Goal: Task Accomplishment & Management: Complete application form

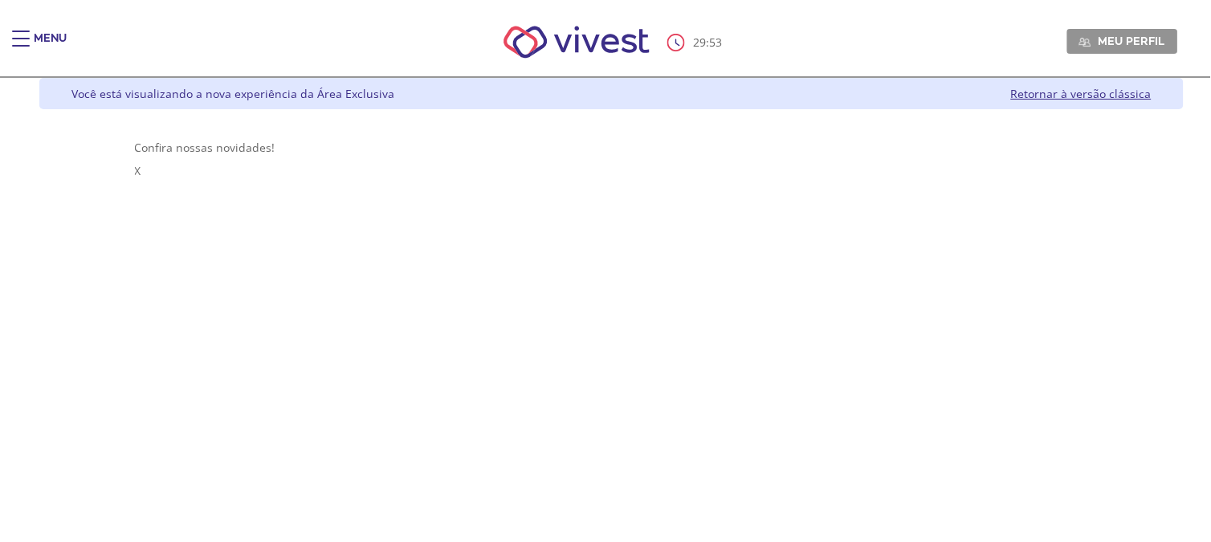
click at [18, 41] on div "Main header" at bounding box center [21, 47] width 18 height 32
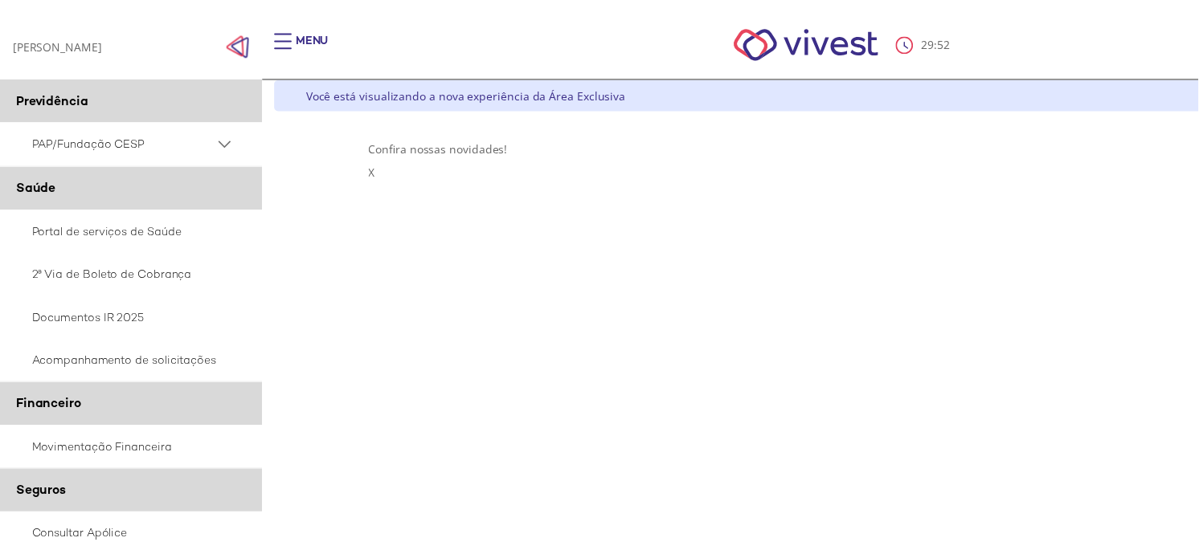
scroll to position [267, 0]
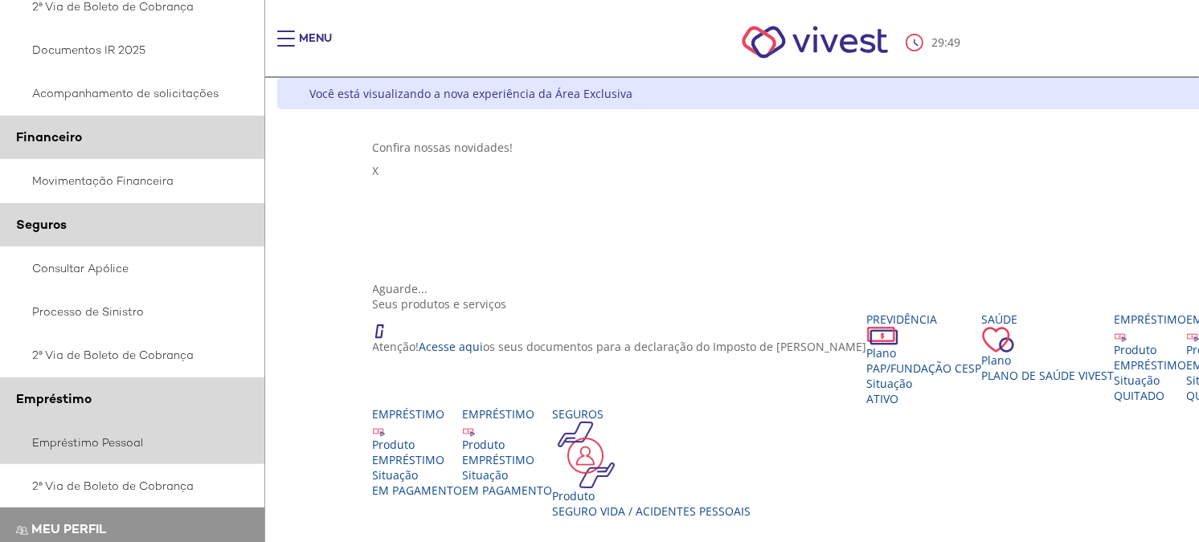
click at [79, 436] on link "Empréstimo Pessoal" at bounding box center [132, 442] width 265 height 43
click at [102, 437] on link "Empréstimo Pessoal" at bounding box center [132, 442] width 265 height 43
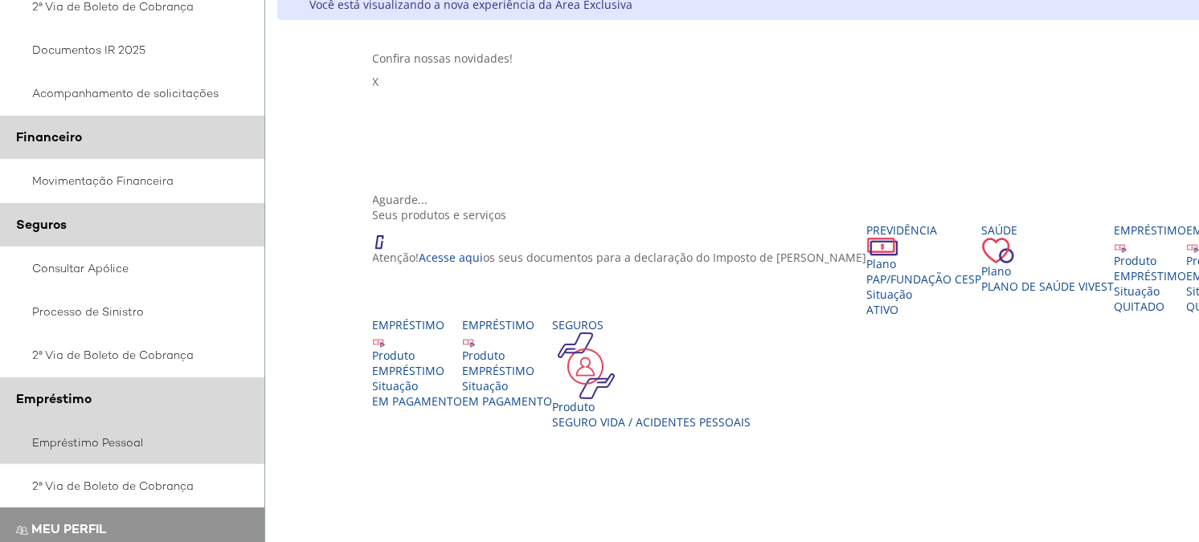
scroll to position [178, 0]
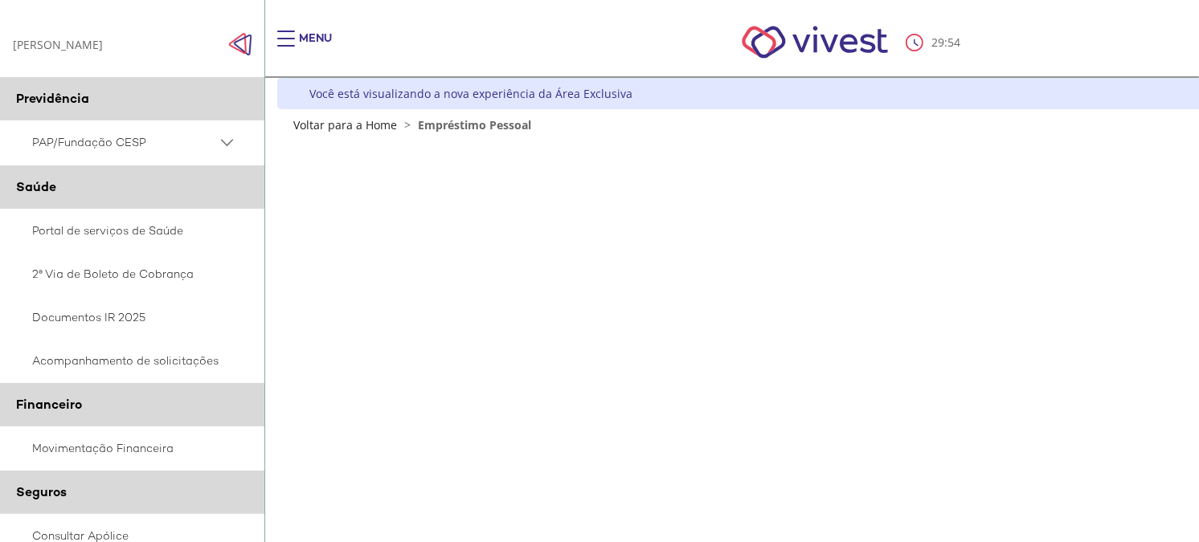
click at [242, 42] on img "Click to close side navigation." at bounding box center [240, 44] width 24 height 24
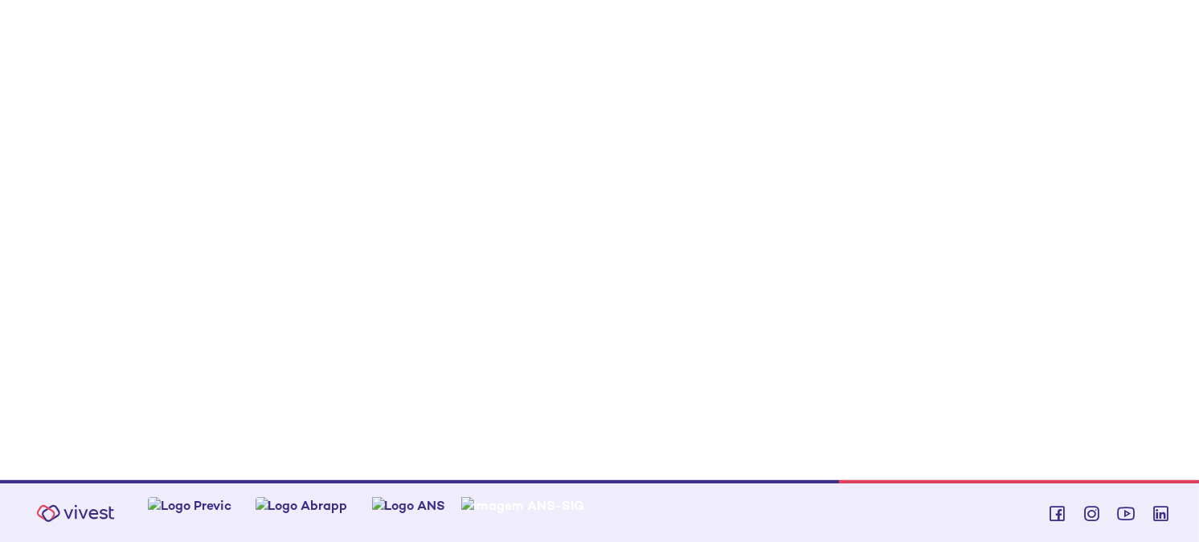
scroll to position [41, 0]
